Goal: Navigation & Orientation: Find specific page/section

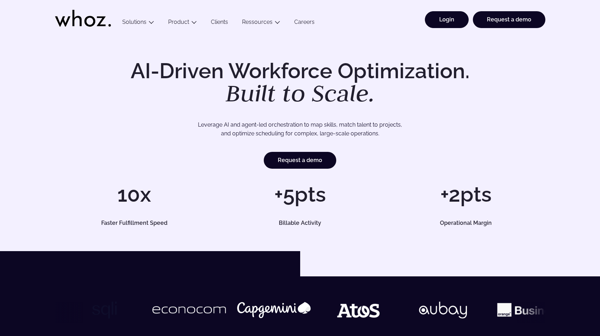
click at [443, 11] on link "Login" at bounding box center [447, 19] width 44 height 17
click at [454, 20] on link "Login" at bounding box center [447, 19] width 44 height 17
click at [435, 52] on div "AI-Driven Workforce Optimization. Built to Scale. Leverage AI and agent-led orc…" at bounding box center [300, 143] width 600 height 216
